Goal: Transaction & Acquisition: Subscribe to service/newsletter

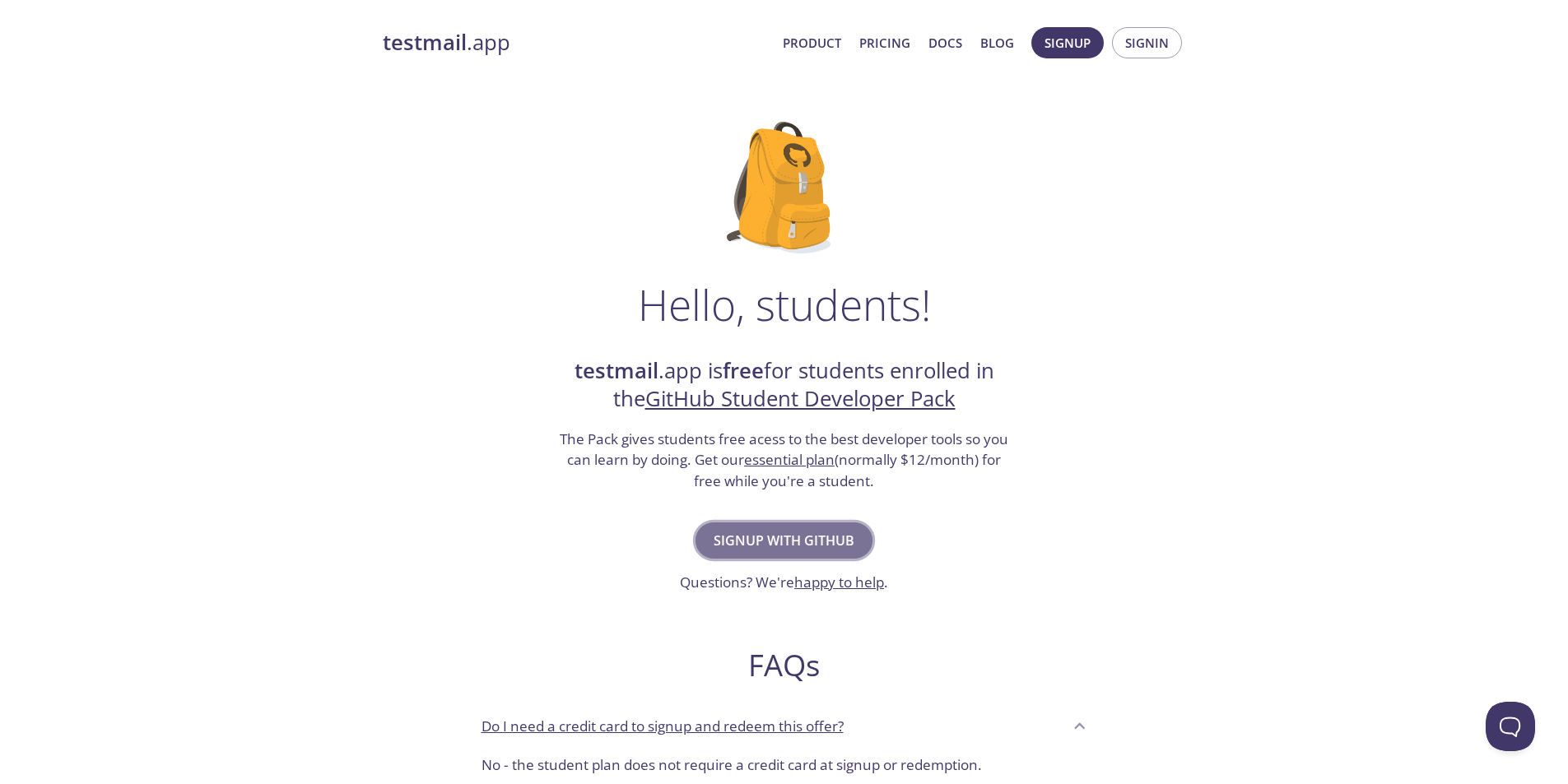
click at [765, 542] on span "Signup with GitHub" at bounding box center [784, 541] width 141 height 23
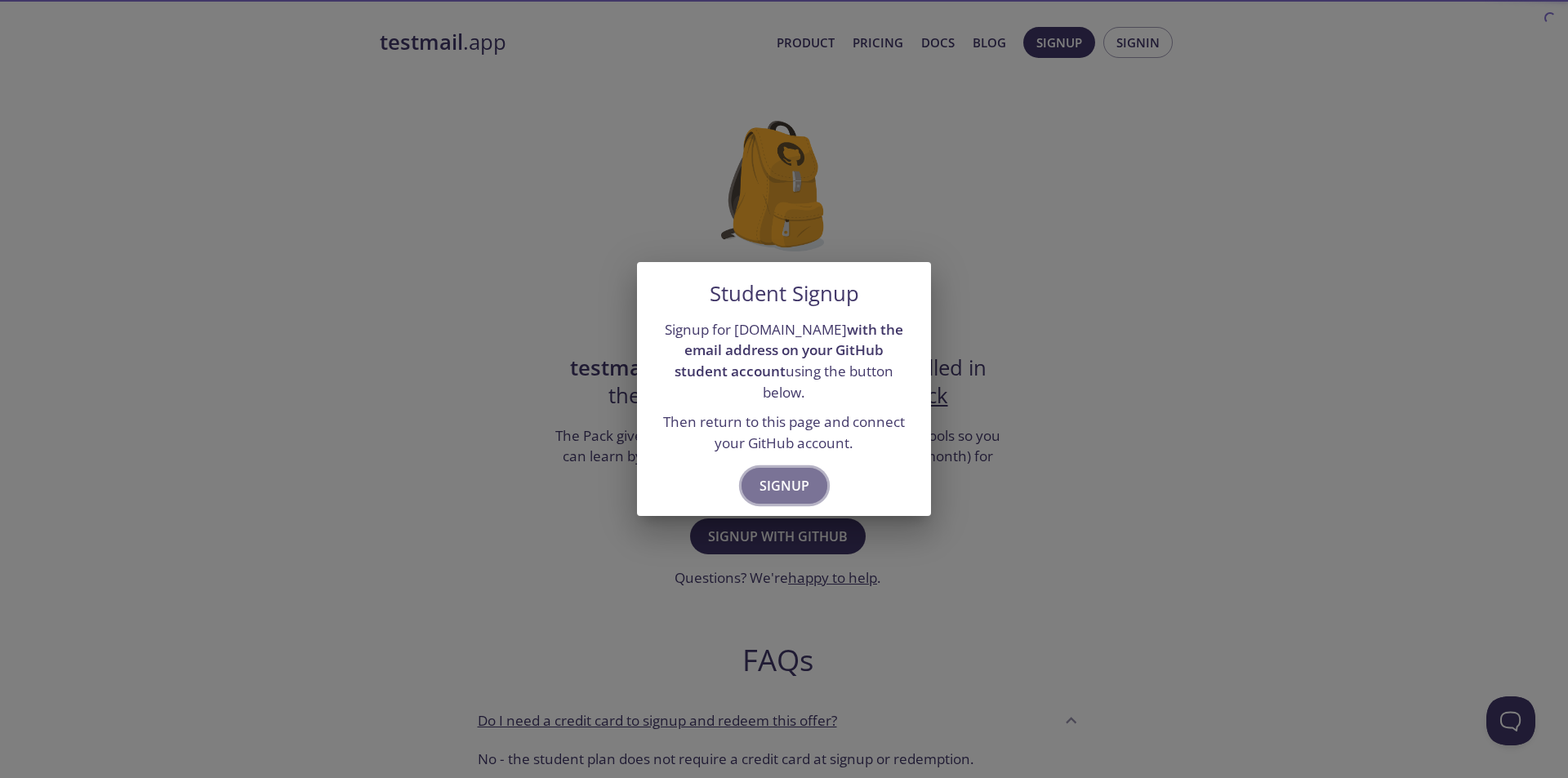
click at [786, 474] on span "Signup" at bounding box center [784, 486] width 50 height 23
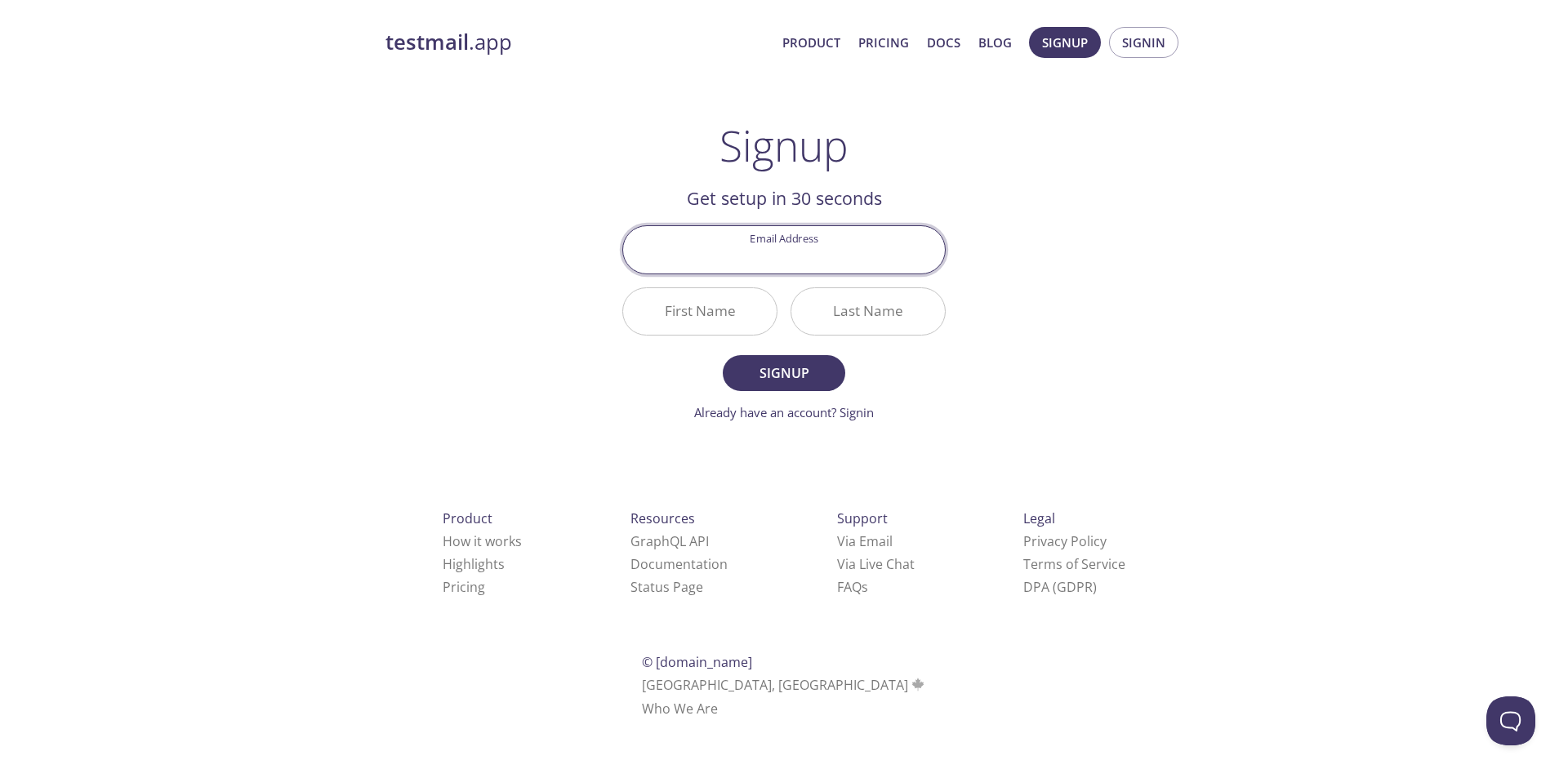
click at [768, 251] on input "Email Address" at bounding box center [784, 249] width 321 height 46
type input "[EMAIL_ADDRESS][DOMAIN_NAME]"
click at [697, 317] on input "First Name" at bounding box center [700, 312] width 154 height 46
type input "Vitor"
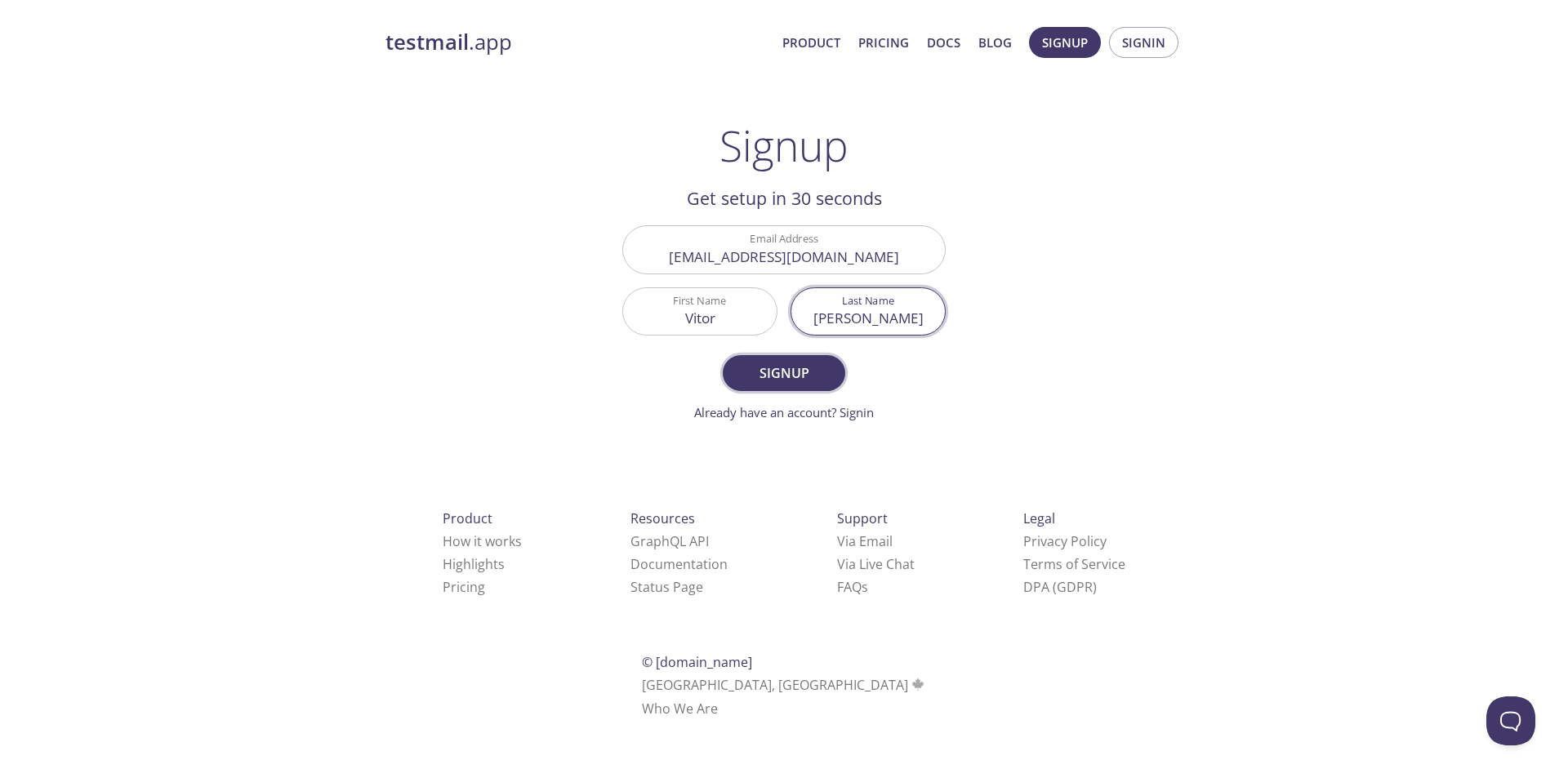
type input "[PERSON_NAME]"
click at [773, 372] on span "Signup" at bounding box center [784, 373] width 87 height 23
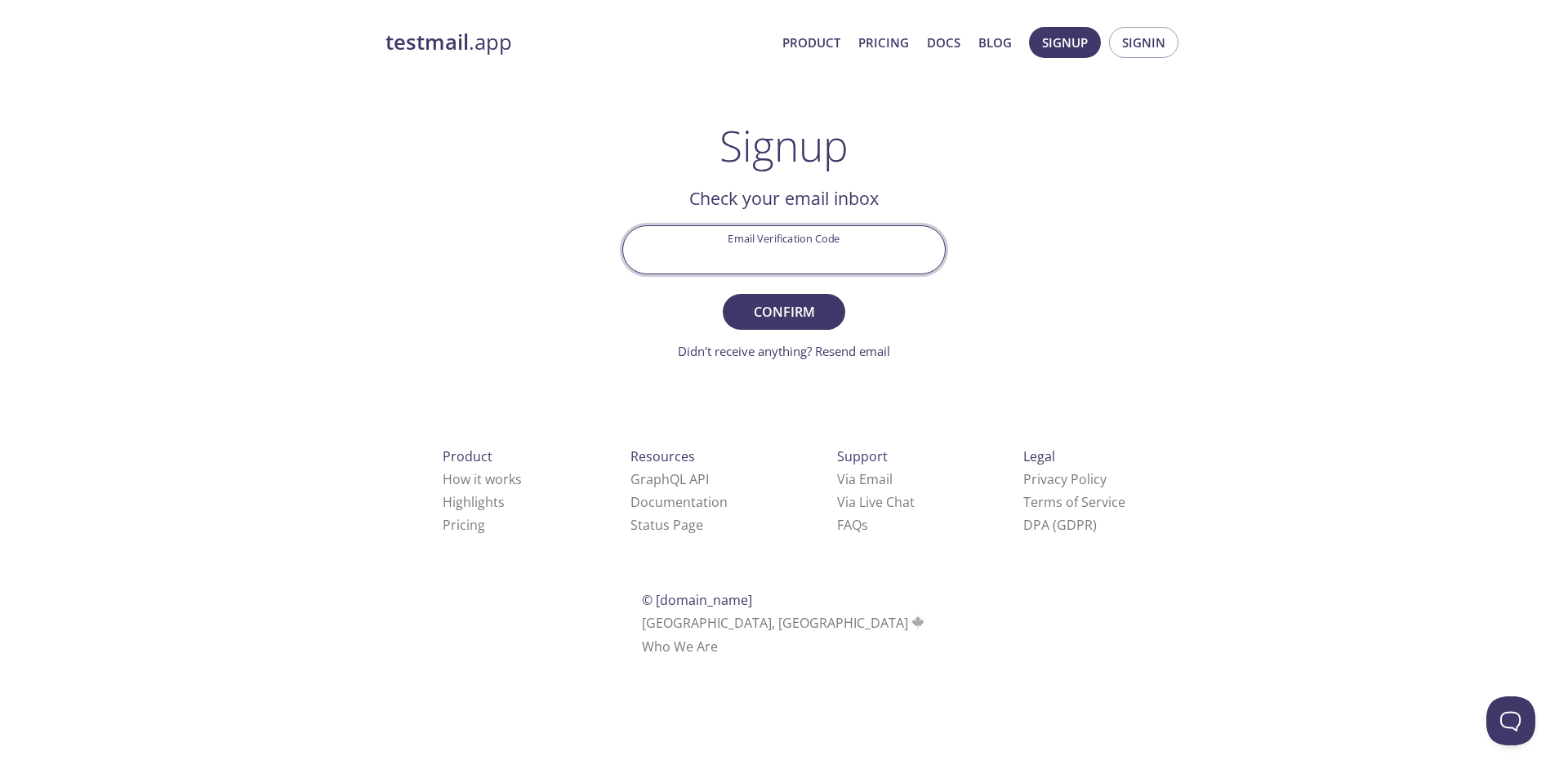
click at [794, 259] on input "Email Verification Code" at bounding box center [784, 249] width 321 height 46
paste input "SFK4UDN"
type input "SFK4UDN"
click at [786, 310] on span "Confirm" at bounding box center [784, 312] width 87 height 23
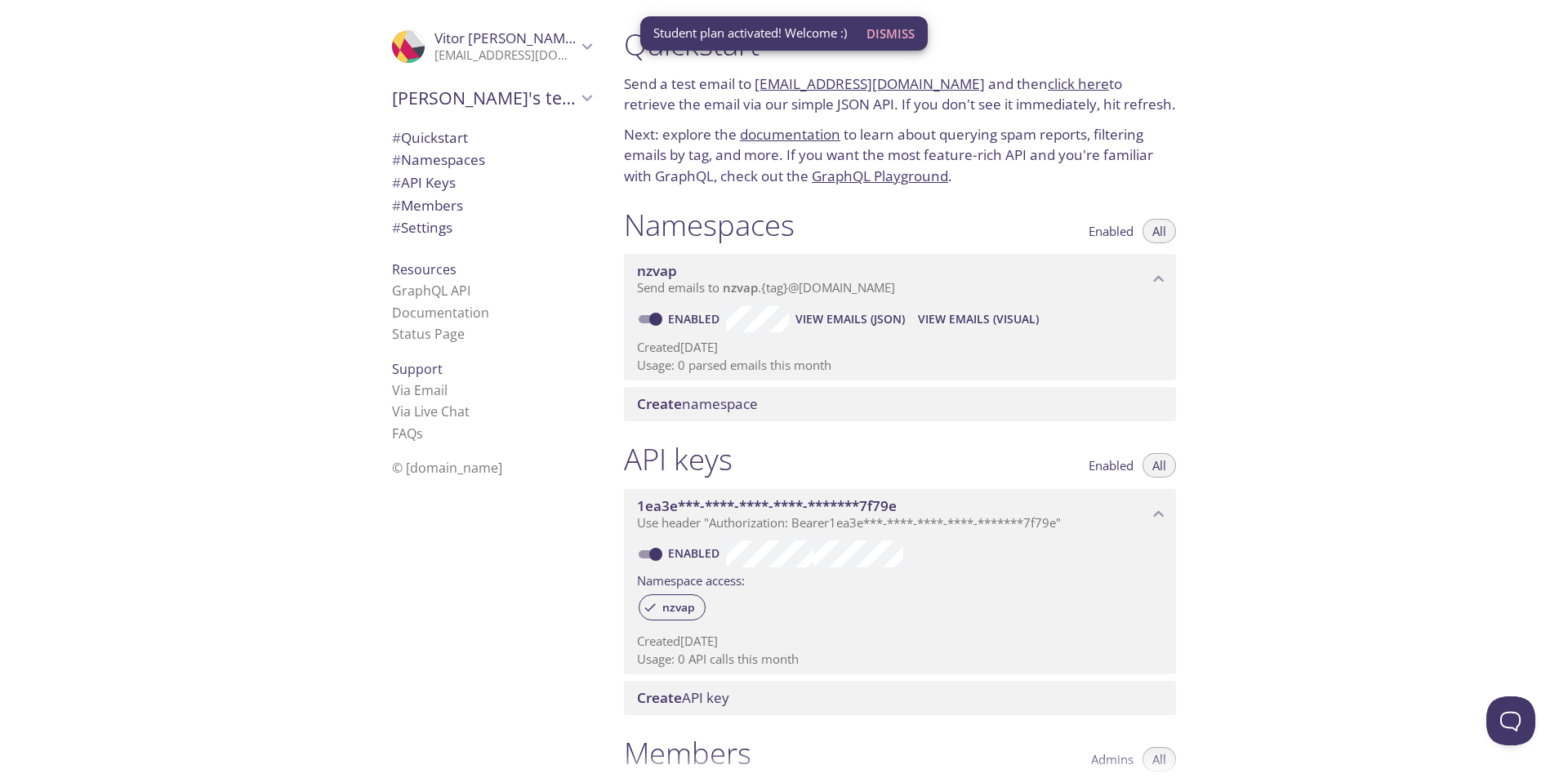
click at [894, 39] on span "Dismiss" at bounding box center [891, 34] width 48 height 21
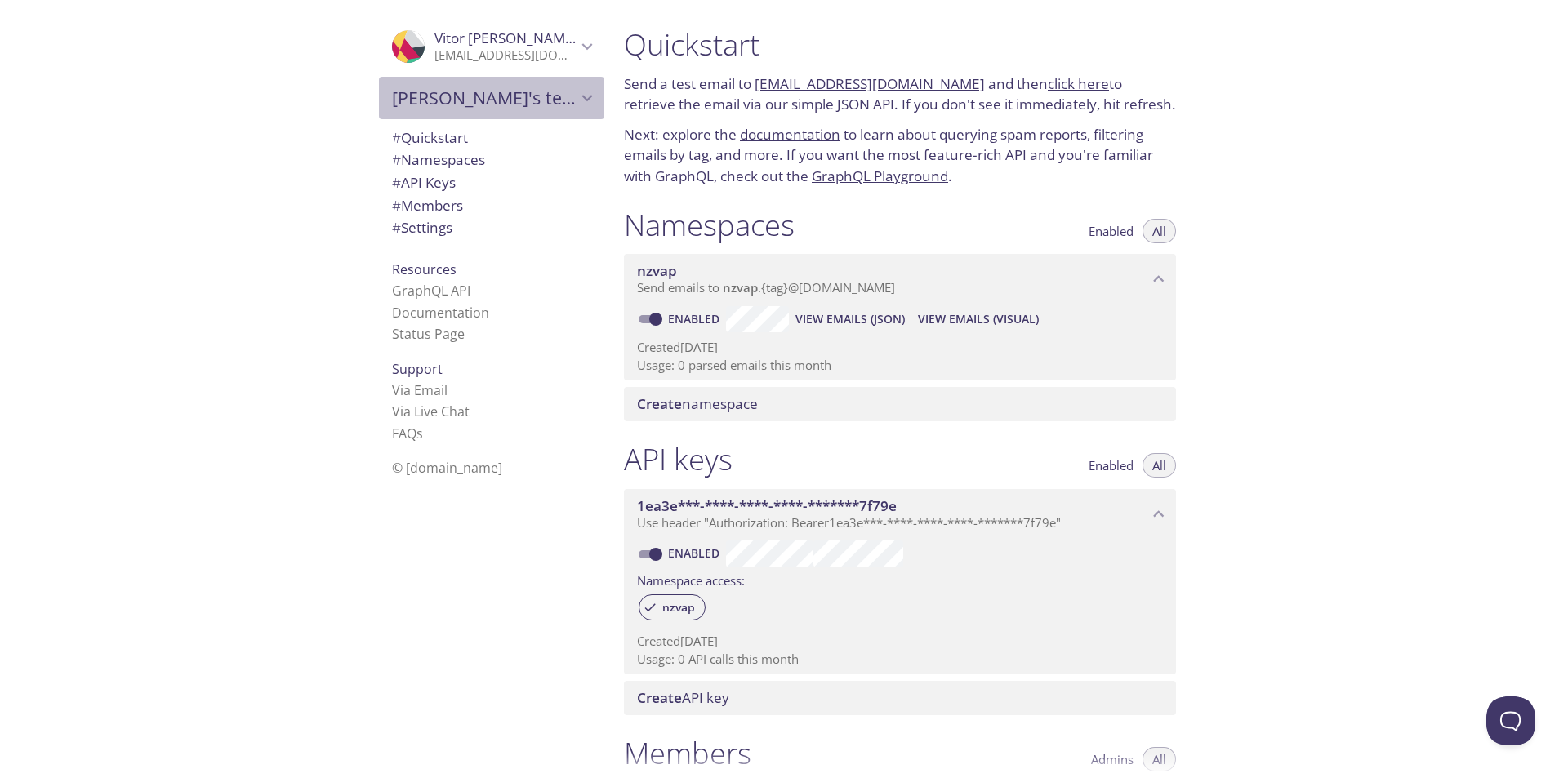
click at [478, 94] on span "Vitor's team" at bounding box center [484, 98] width 185 height 23
click at [546, 95] on span "Vitor's team" at bounding box center [484, 98] width 185 height 23
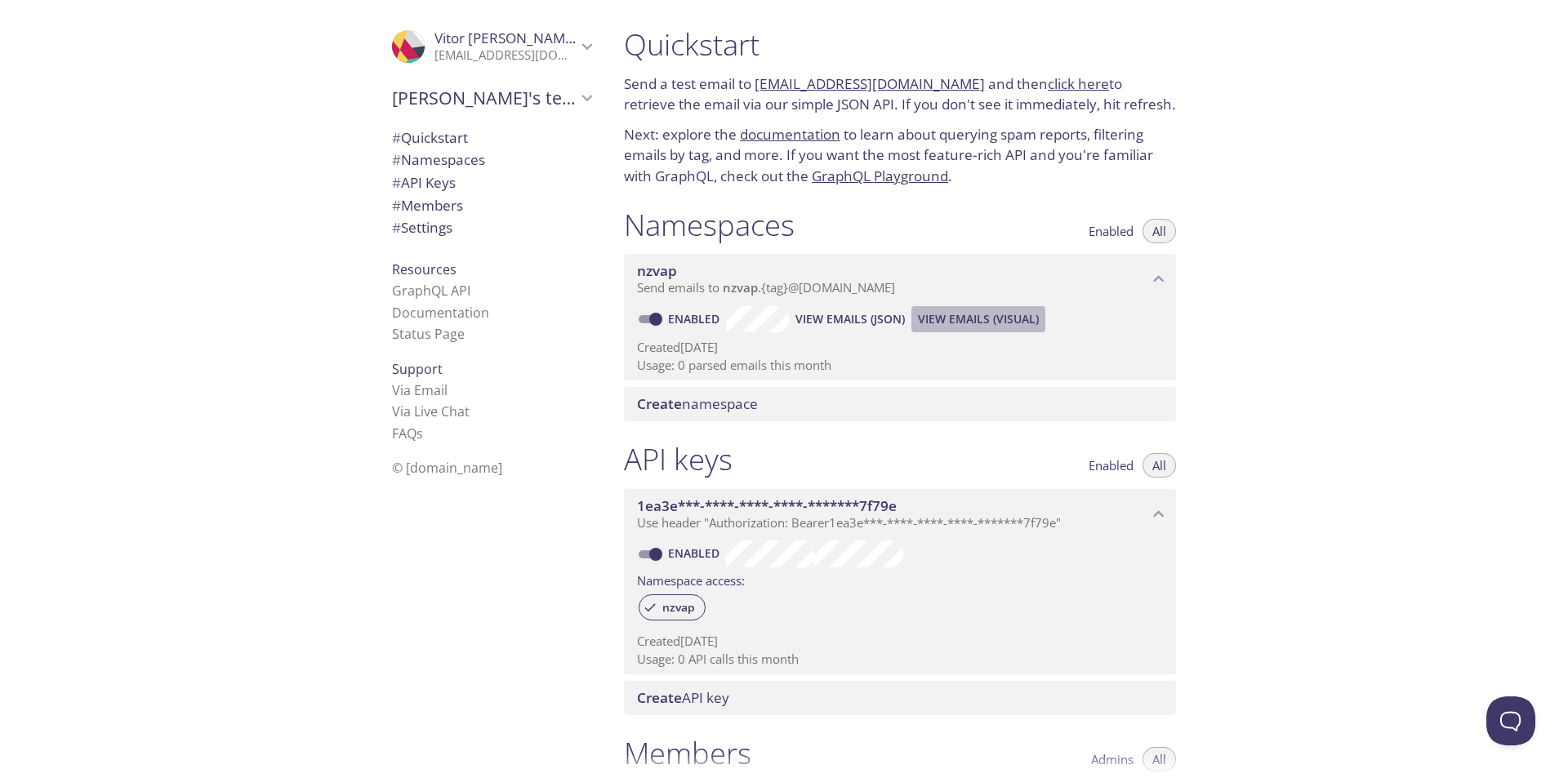
click at [978, 316] on span "View Emails (Visual)" at bounding box center [978, 319] width 121 height 19
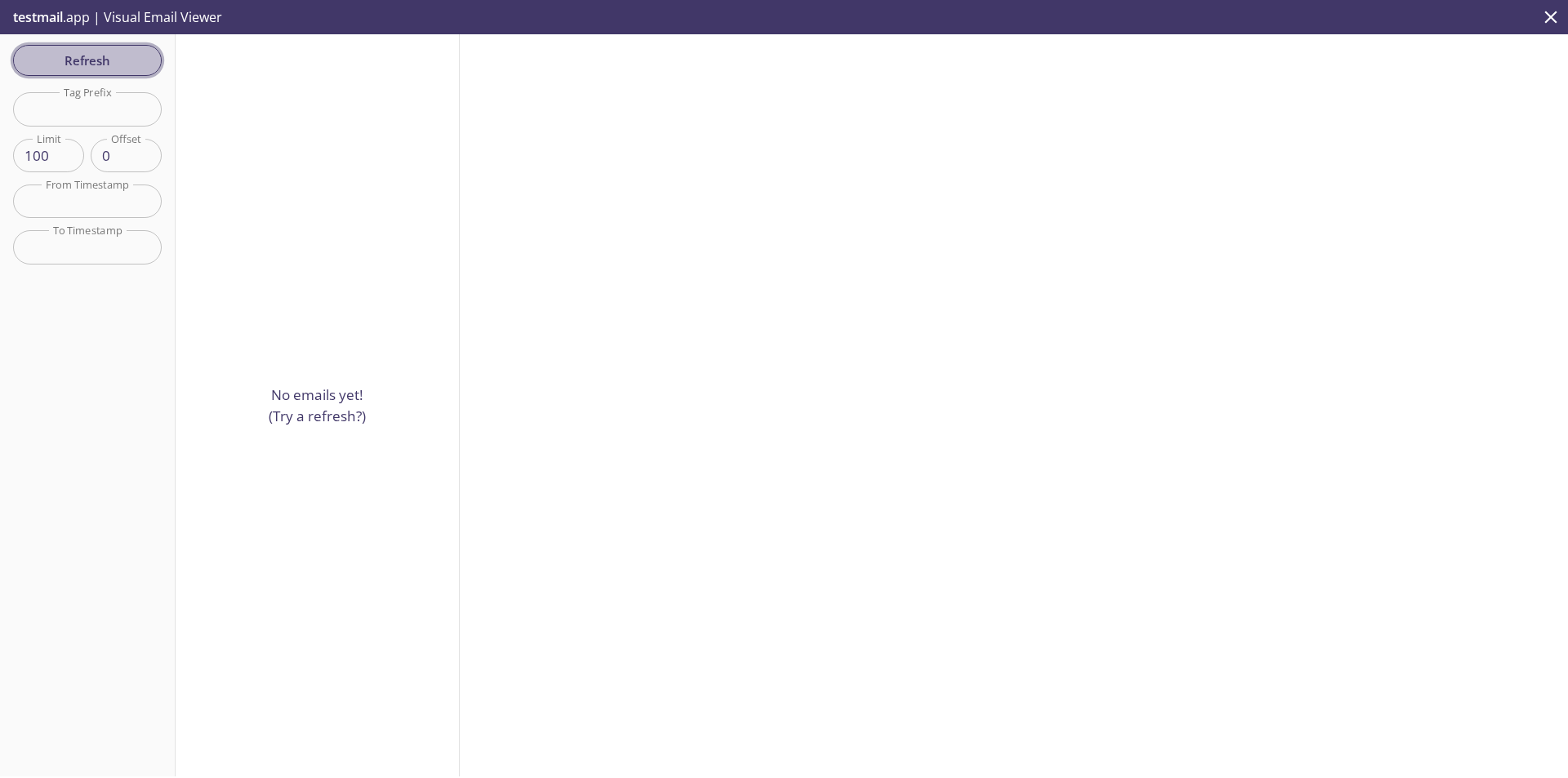
click at [107, 61] on span "Refresh" at bounding box center [87, 61] width 122 height 21
click at [107, 61] on div "Refresh Filters Tag Prefix Tag Prefix Limit 100 Limit Offset 0 Offset From Time…" at bounding box center [88, 406] width 176 height 742
click at [1555, 14] on icon "close" at bounding box center [1551, 17] width 21 height 21
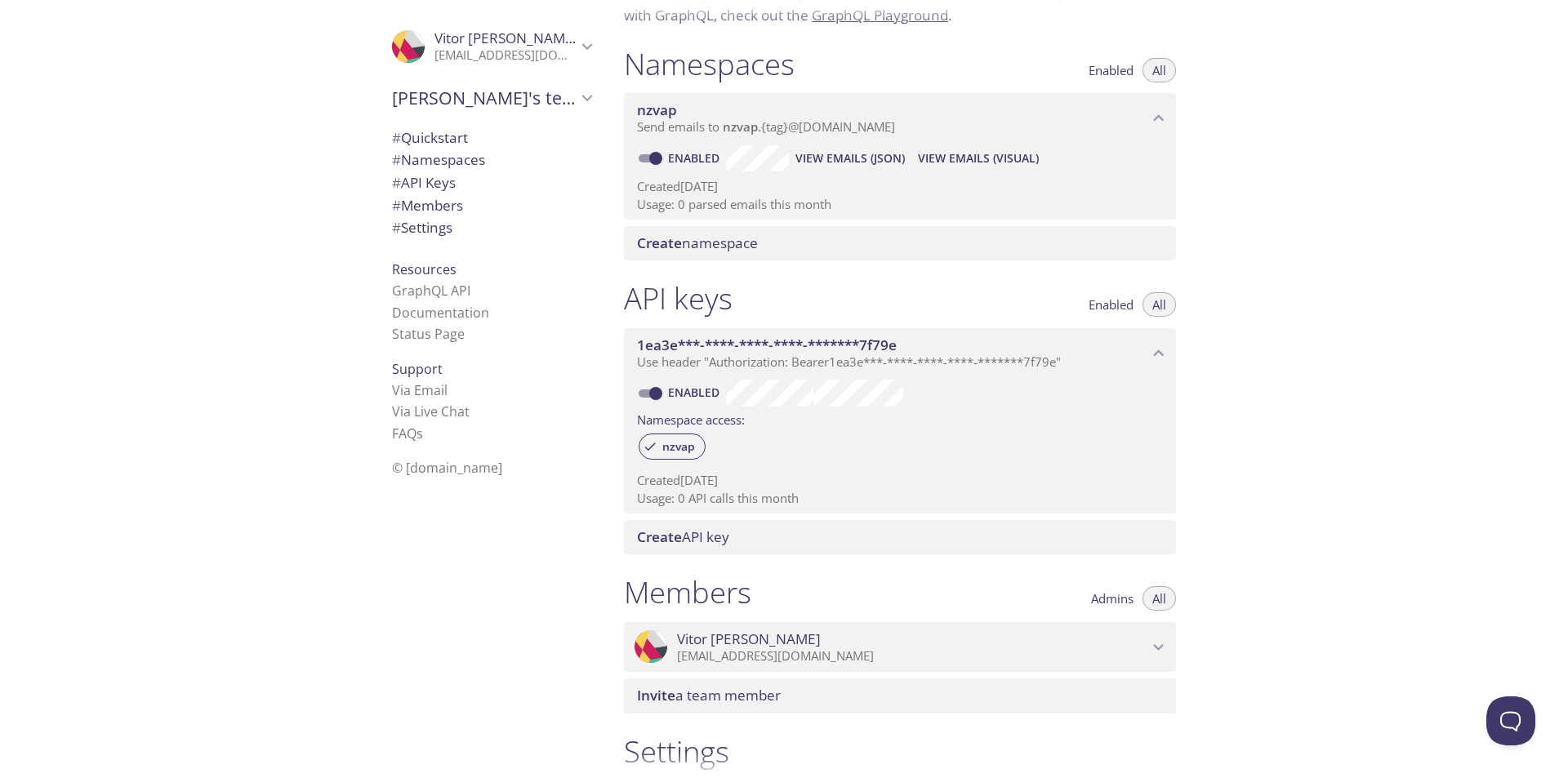
scroll to position [163, 0]
click at [651, 392] on input "Enabled" at bounding box center [655, 390] width 59 height 19
checkbox input "false"
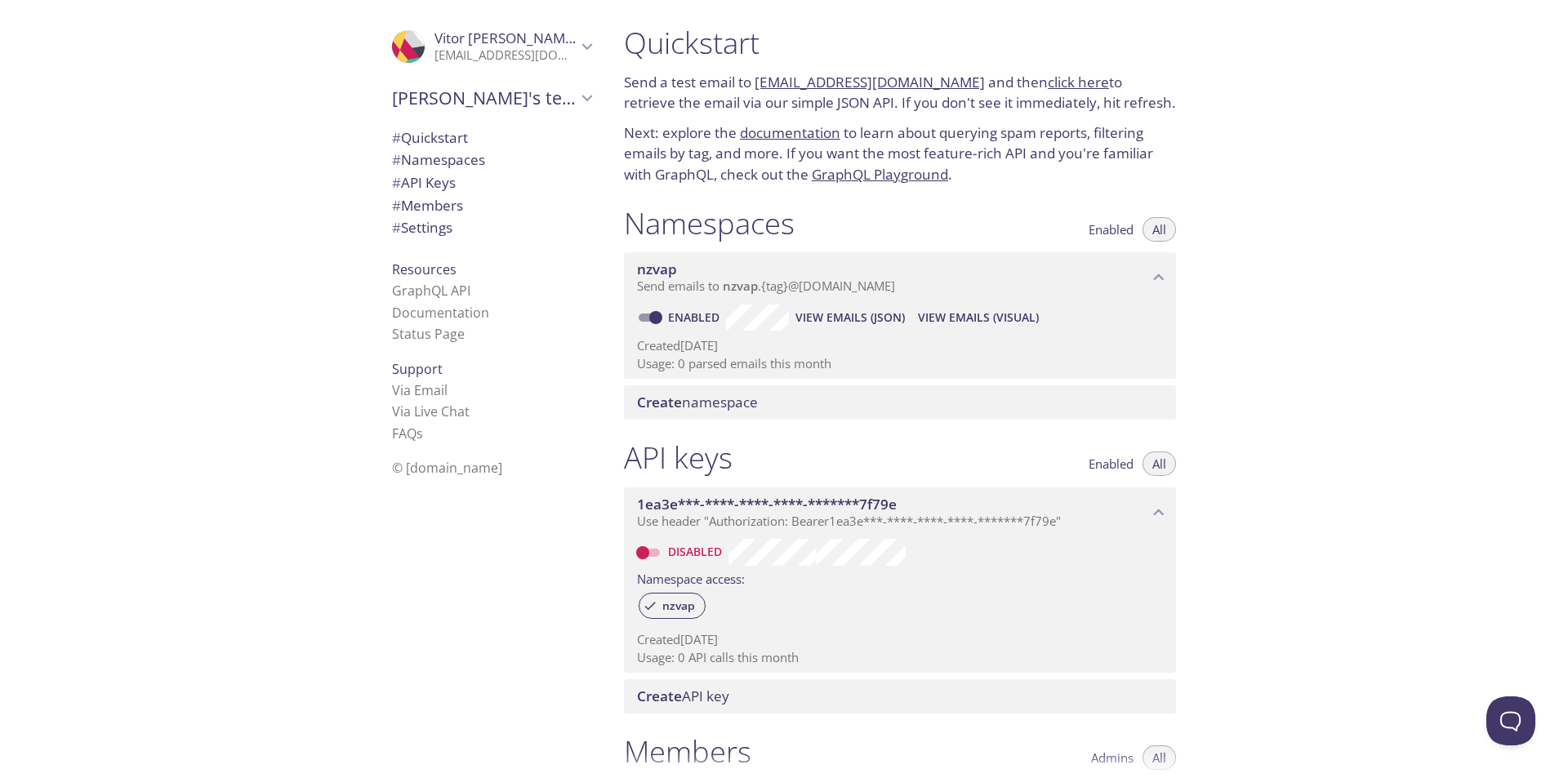
scroll to position [0, 0]
click at [756, 280] on span "nzvap" at bounding box center [740, 287] width 36 height 16
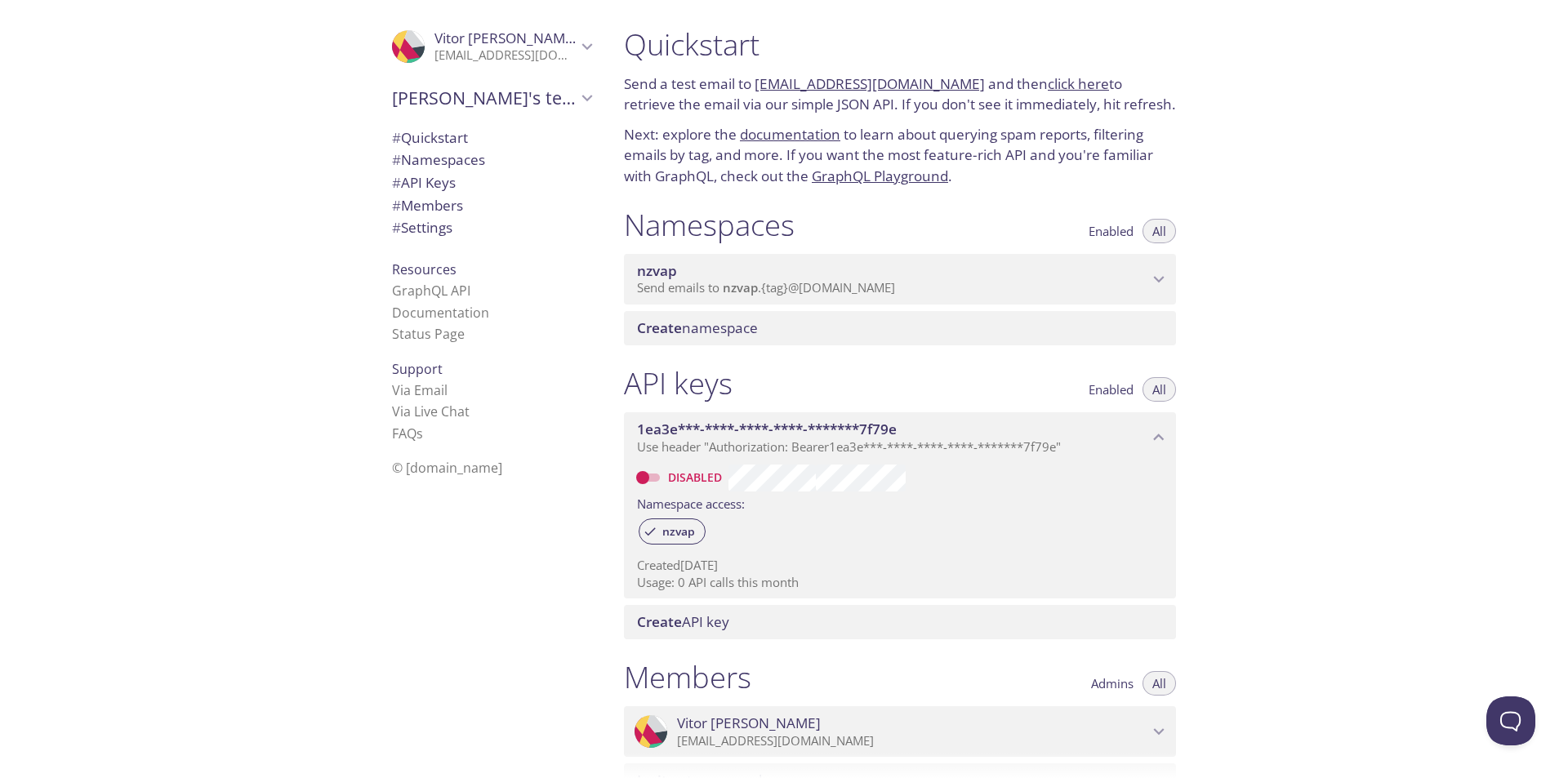
click at [750, 282] on span "nzvap" at bounding box center [740, 287] width 36 height 16
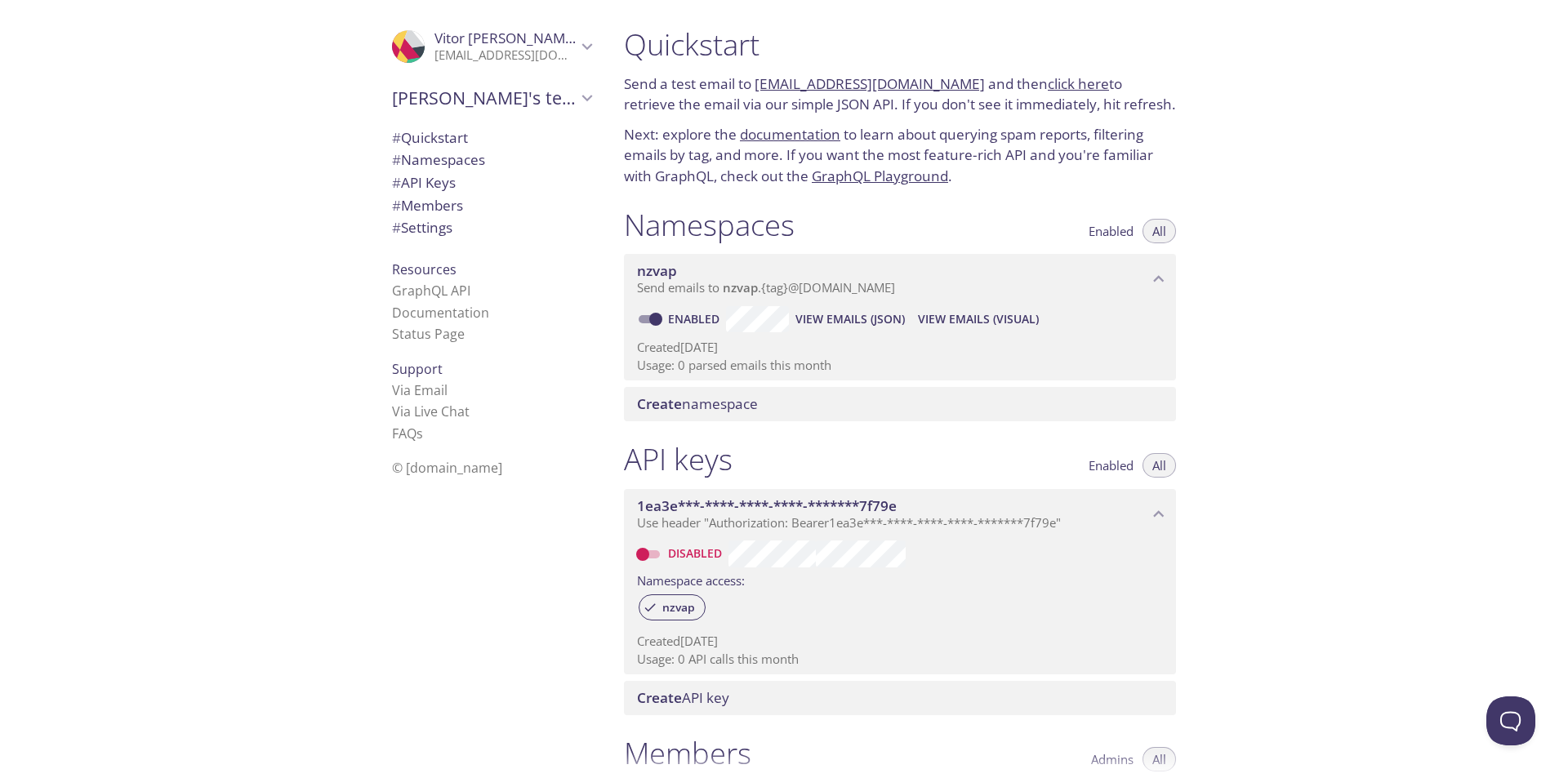
click at [642, 320] on input "Enabled" at bounding box center [655, 319] width 59 height 19
click at [657, 318] on input "Disabled" at bounding box center [643, 319] width 59 height 19
checkbox input "true"
click at [1053, 89] on link "click here" at bounding box center [1078, 84] width 62 height 19
click at [981, 318] on span "View Emails (Visual)" at bounding box center [978, 319] width 121 height 19
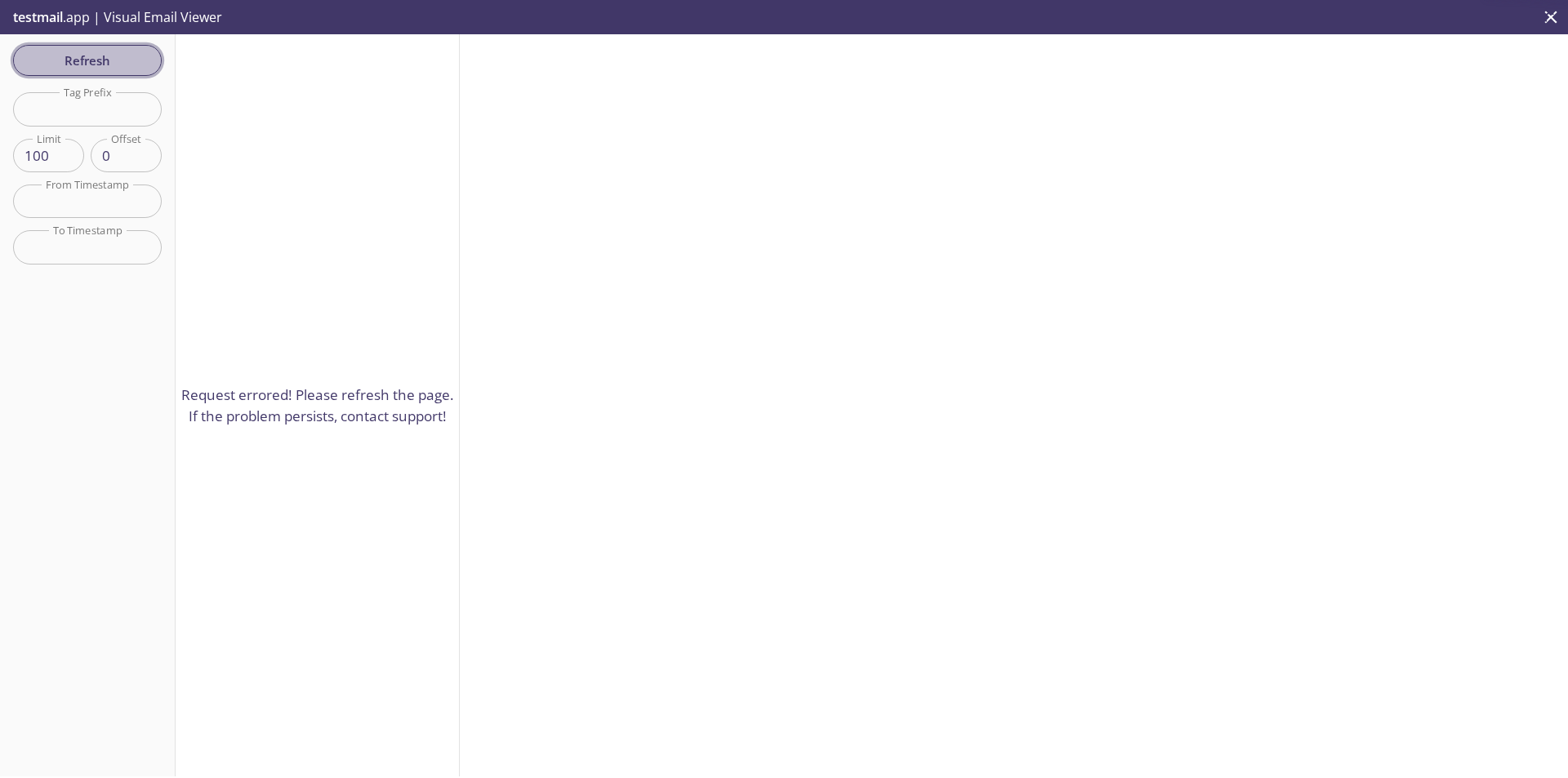
click at [81, 57] on span "Refresh" at bounding box center [87, 61] width 122 height 21
click at [87, 58] on span "Refresh" at bounding box center [87, 61] width 122 height 21
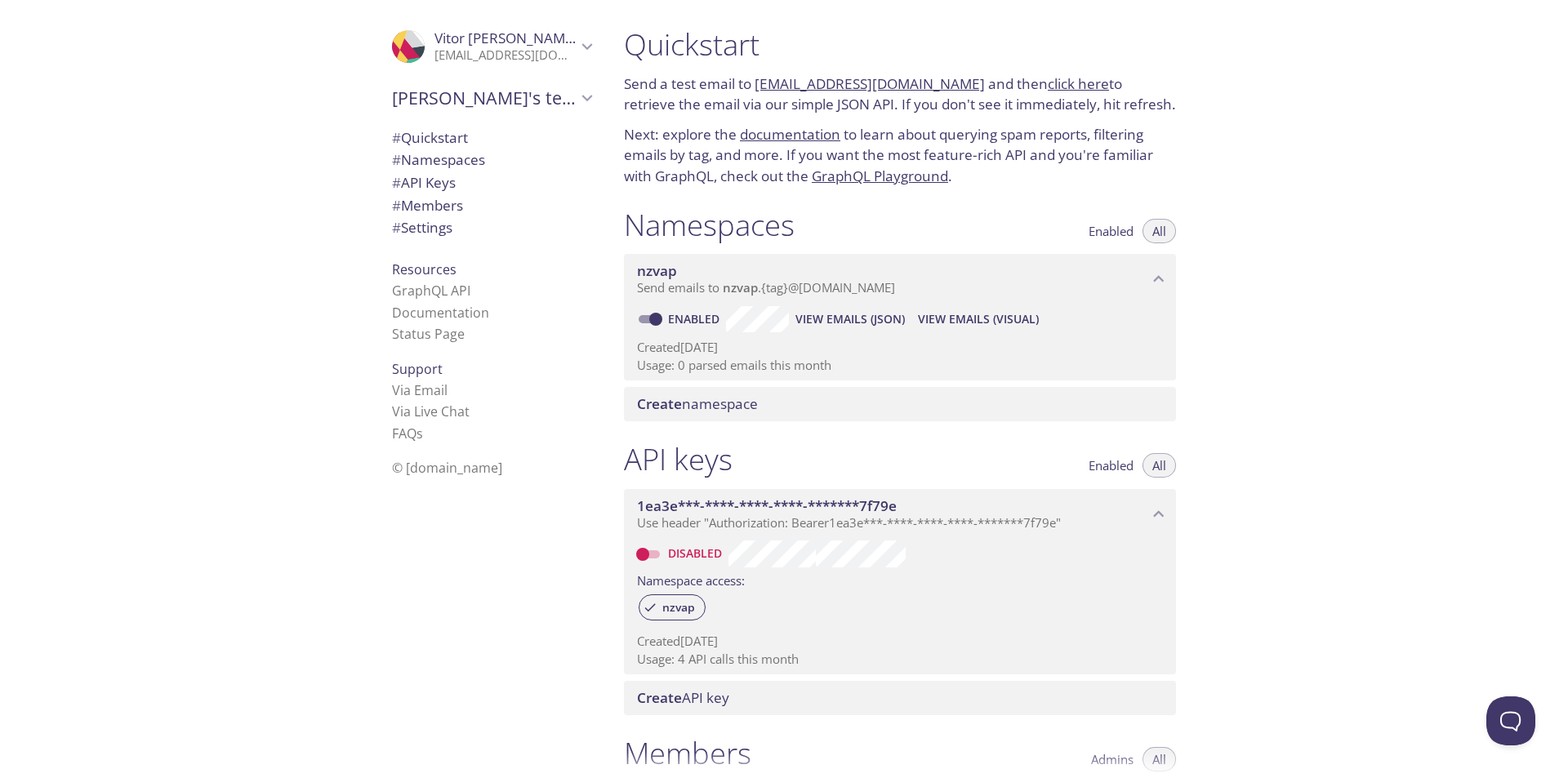
click at [862, 84] on link "nzvap.test@inbox.testmail.app" at bounding box center [869, 84] width 230 height 19
click at [1048, 77] on link "click here" at bounding box center [1078, 84] width 62 height 19
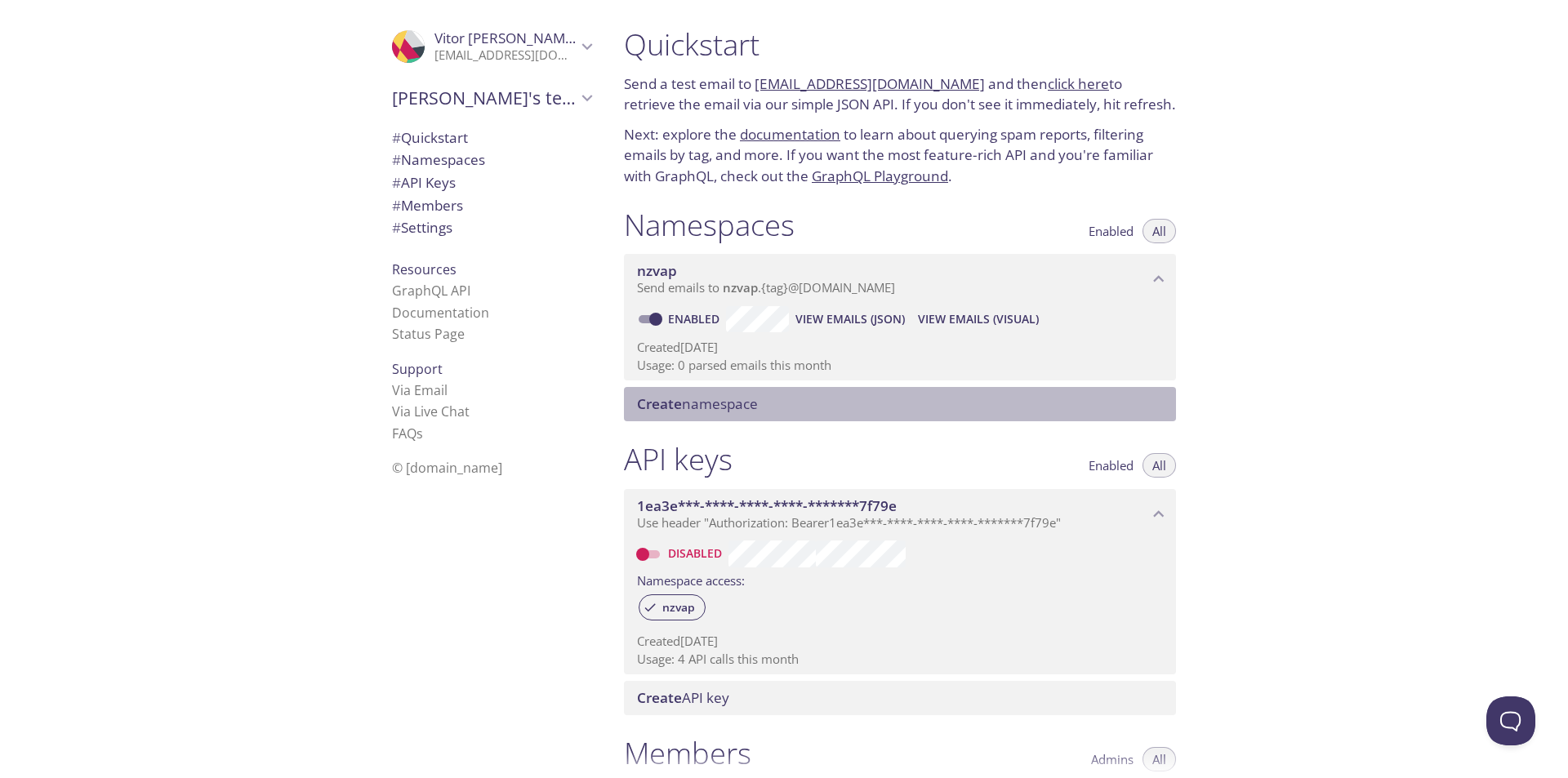
click at [737, 403] on span "Create namespace" at bounding box center [697, 404] width 121 height 19
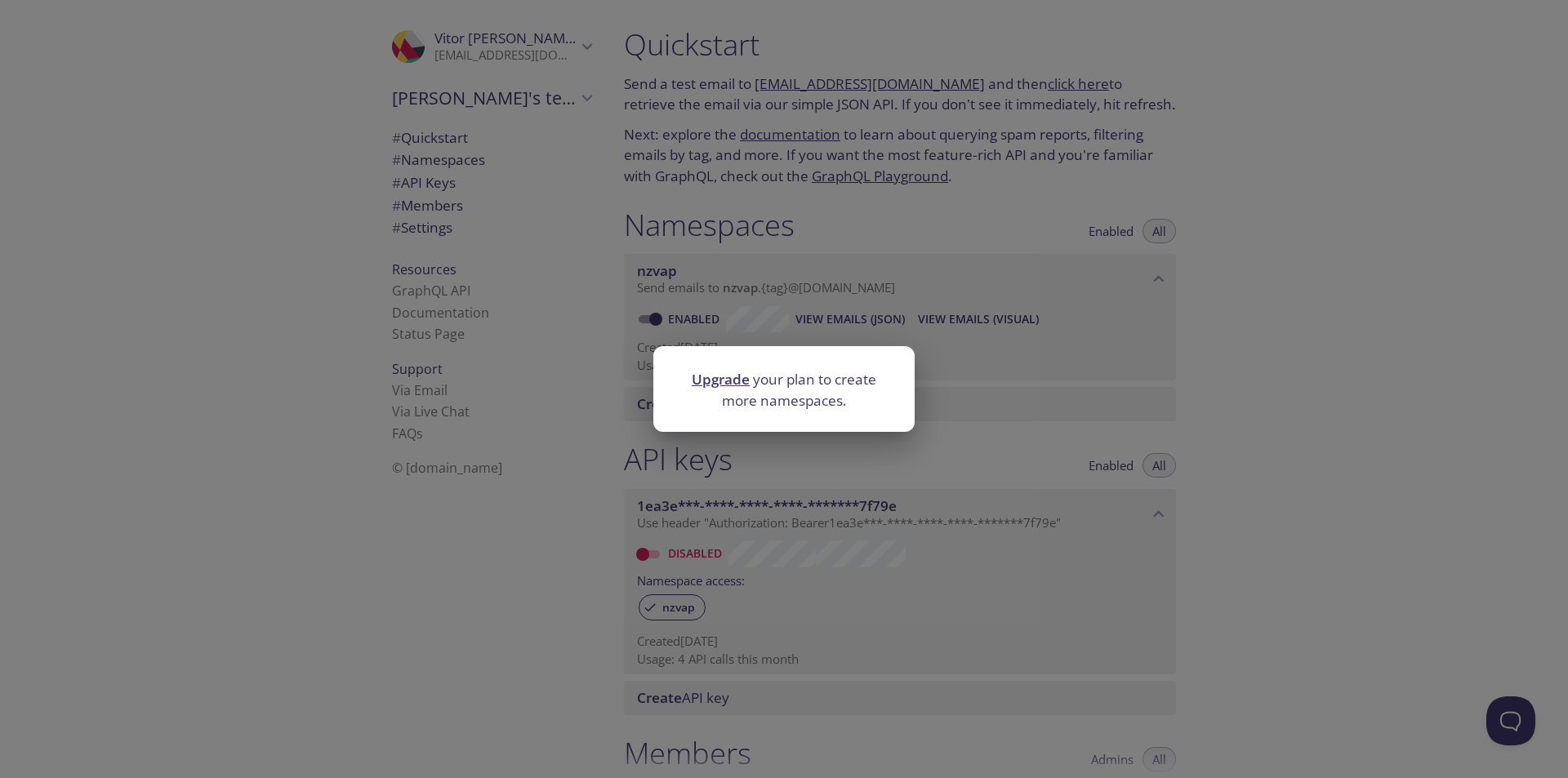
click at [1222, 393] on div "Upgrade your plan to create more namespaces." at bounding box center [784, 389] width 1568 height 778
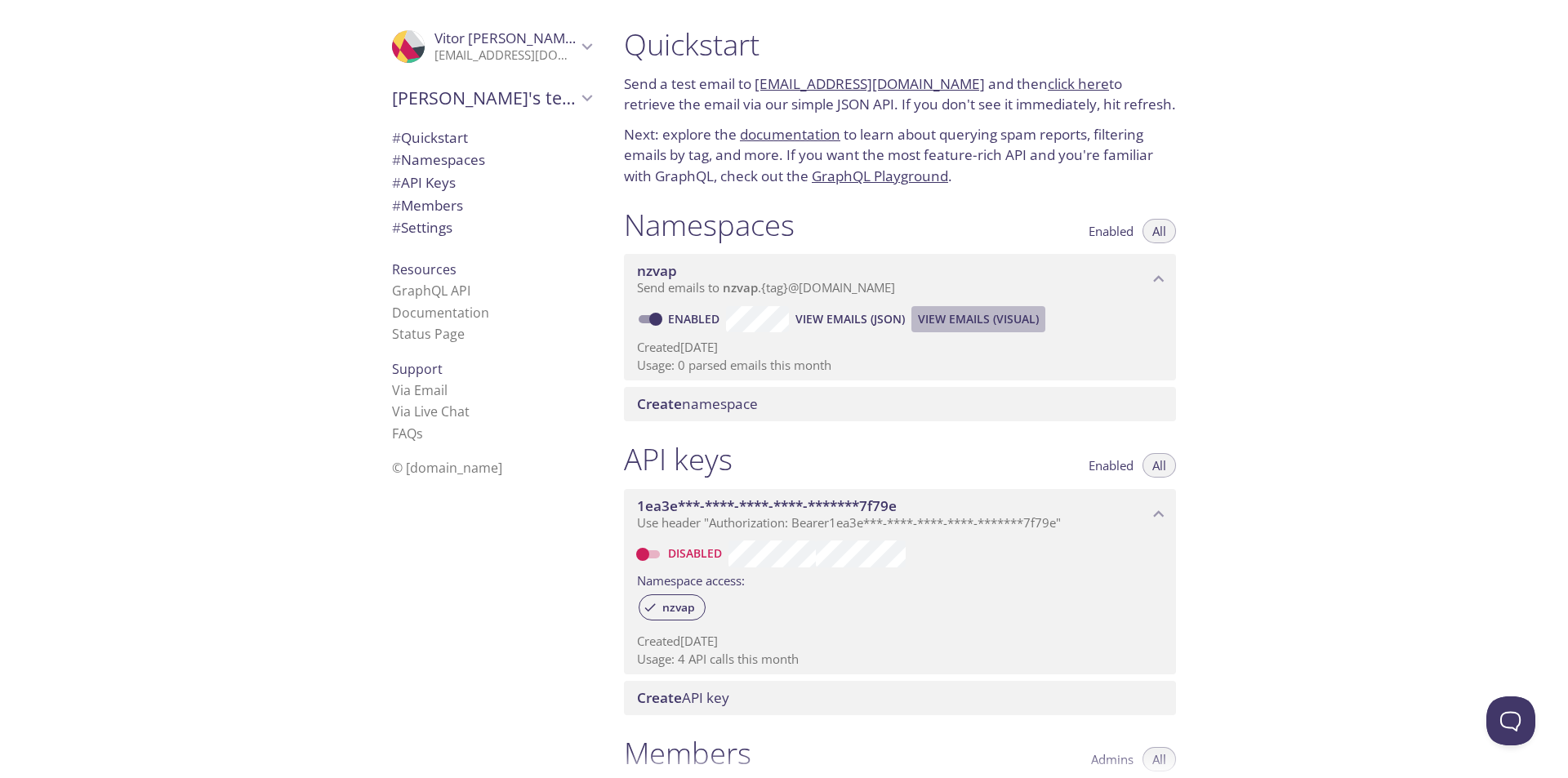
click at [976, 324] on span "View Emails (Visual)" at bounding box center [978, 319] width 121 height 19
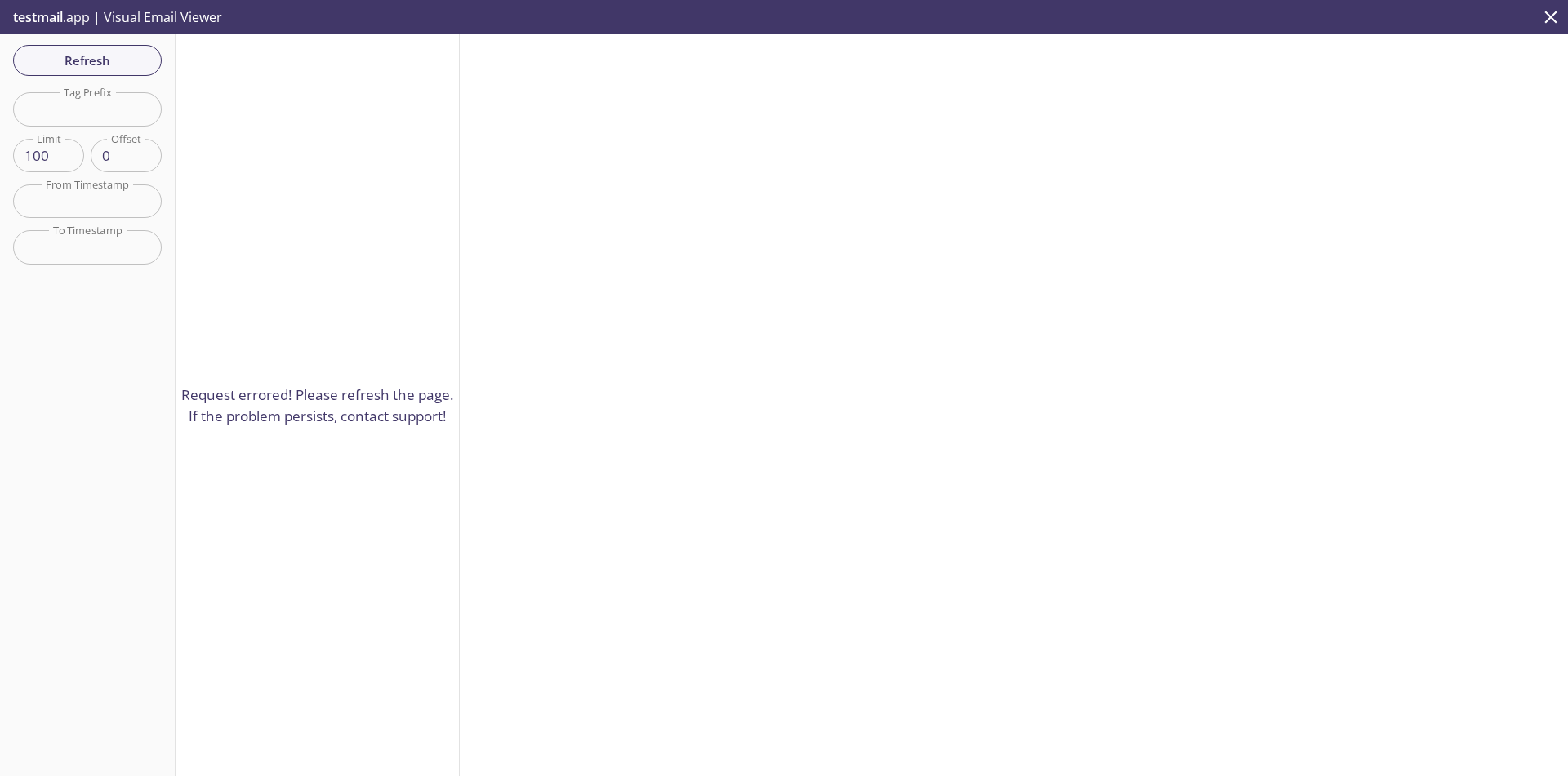
click at [73, 105] on input "text" at bounding box center [88, 109] width 149 height 34
click at [91, 64] on span "Refresh" at bounding box center [87, 61] width 122 height 21
click at [91, 64] on div "Refresh Filters Tag Prefix Tag Prefix Limit 100 Limit Offset 0 Offset From Time…" at bounding box center [88, 406] width 176 height 742
click at [929, 115] on div at bounding box center [1014, 406] width 1108 height 742
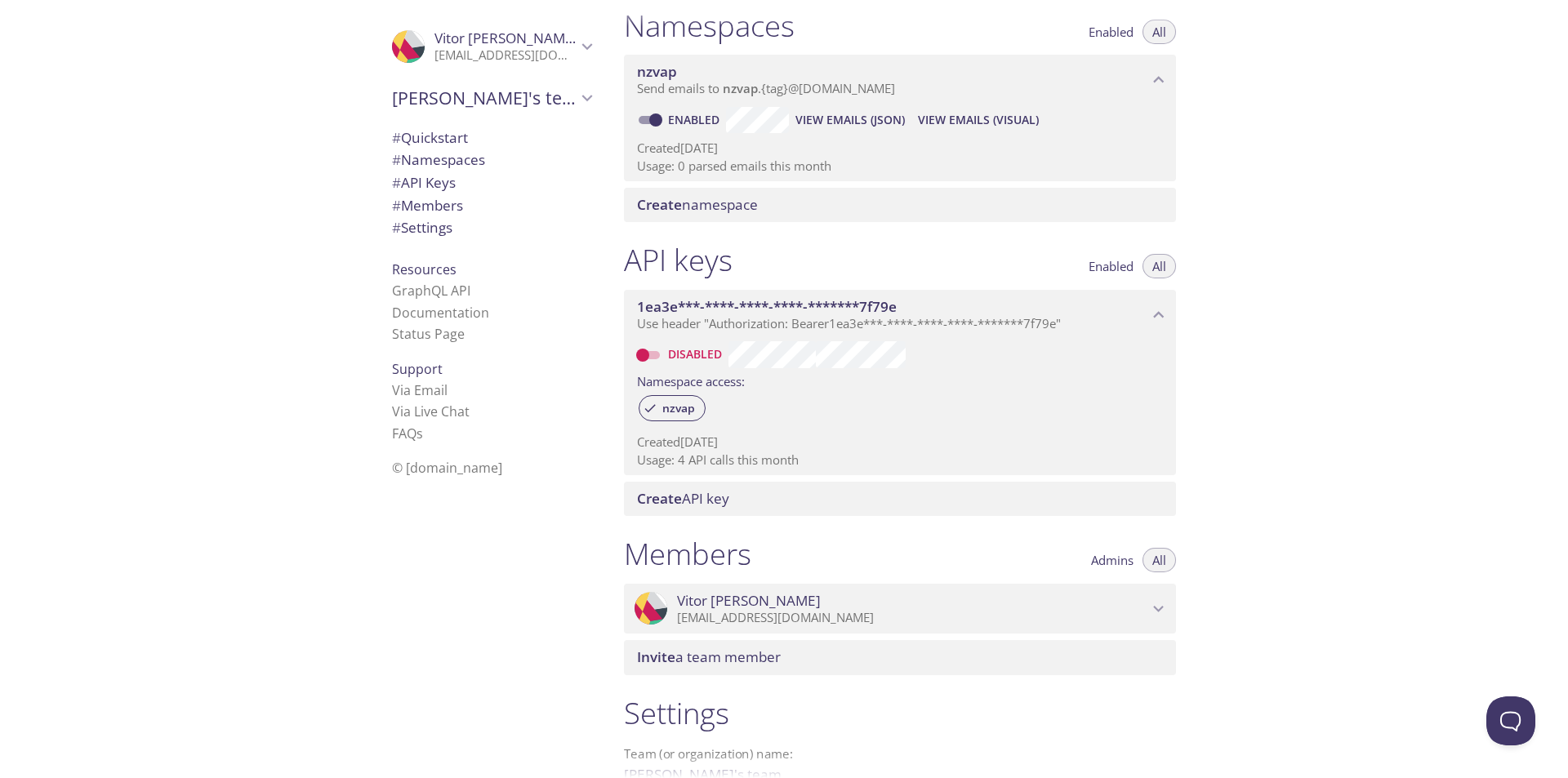
scroll to position [327, 0]
